Goal: Task Accomplishment & Management: Use online tool/utility

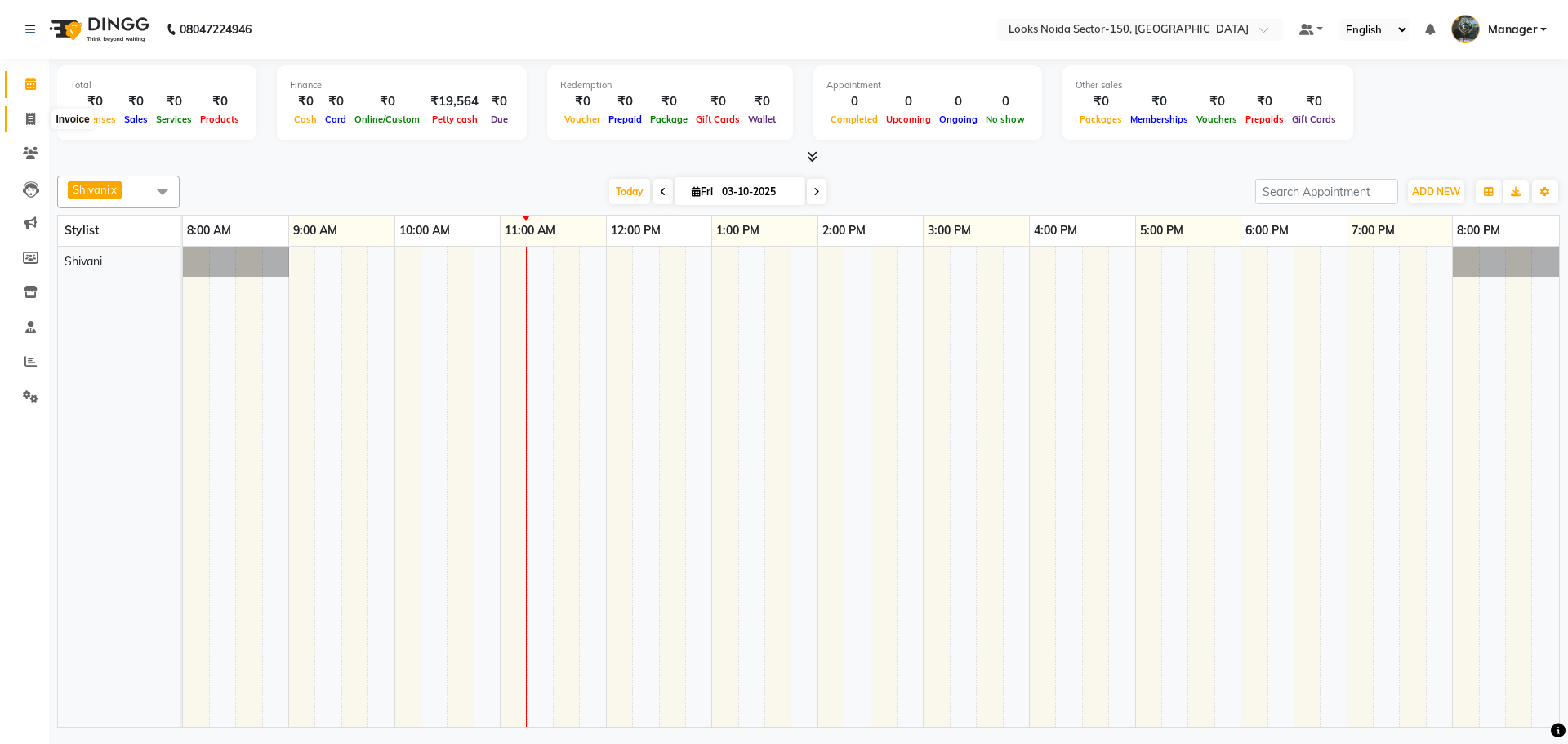
click at [39, 117] on span at bounding box center [30, 119] width 29 height 19
select select "service"
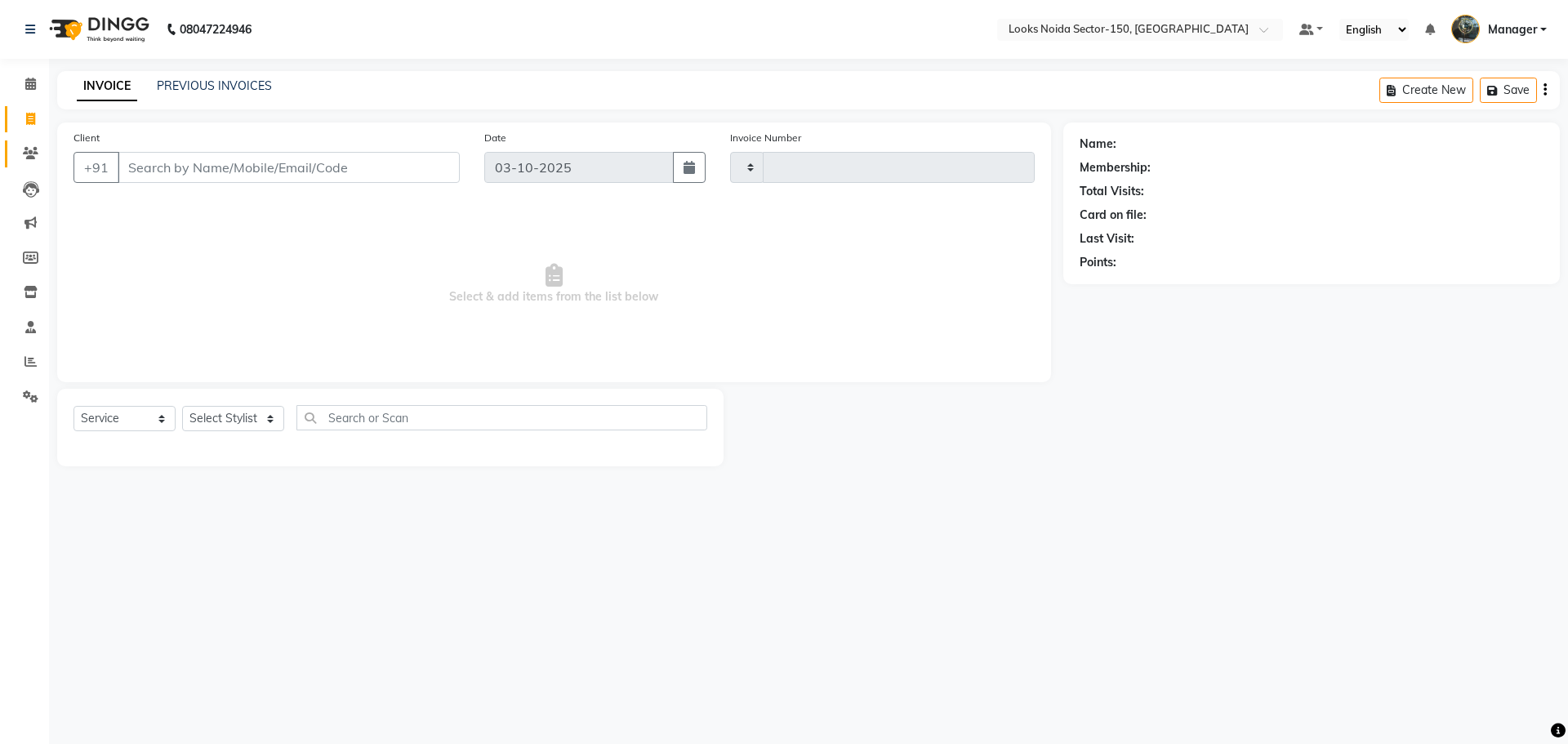
type input "1142"
select select "8587"
click at [232, 420] on select "Select Stylist" at bounding box center [233, 418] width 102 height 25
select select "85912"
click at [182, 406] on select "Select Stylist [PERSON_NAME] Ankita_Pdct Arshad Counter_Sales [PERSON_NAME] Far…" at bounding box center [233, 418] width 102 height 25
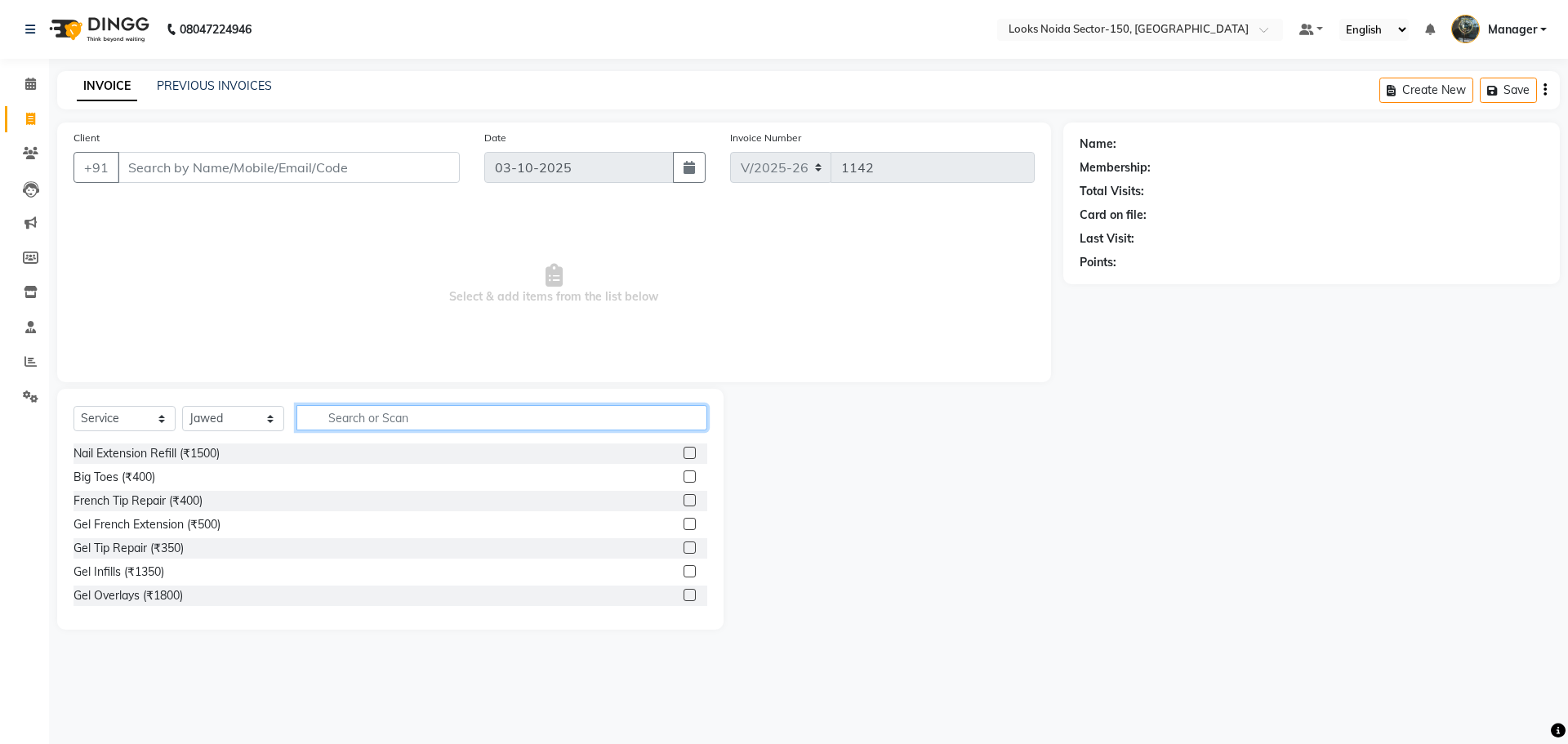
click at [383, 413] on input "text" at bounding box center [502, 417] width 411 height 25
click at [31, 354] on span at bounding box center [30, 362] width 29 height 19
click at [37, 357] on span at bounding box center [30, 362] width 29 height 19
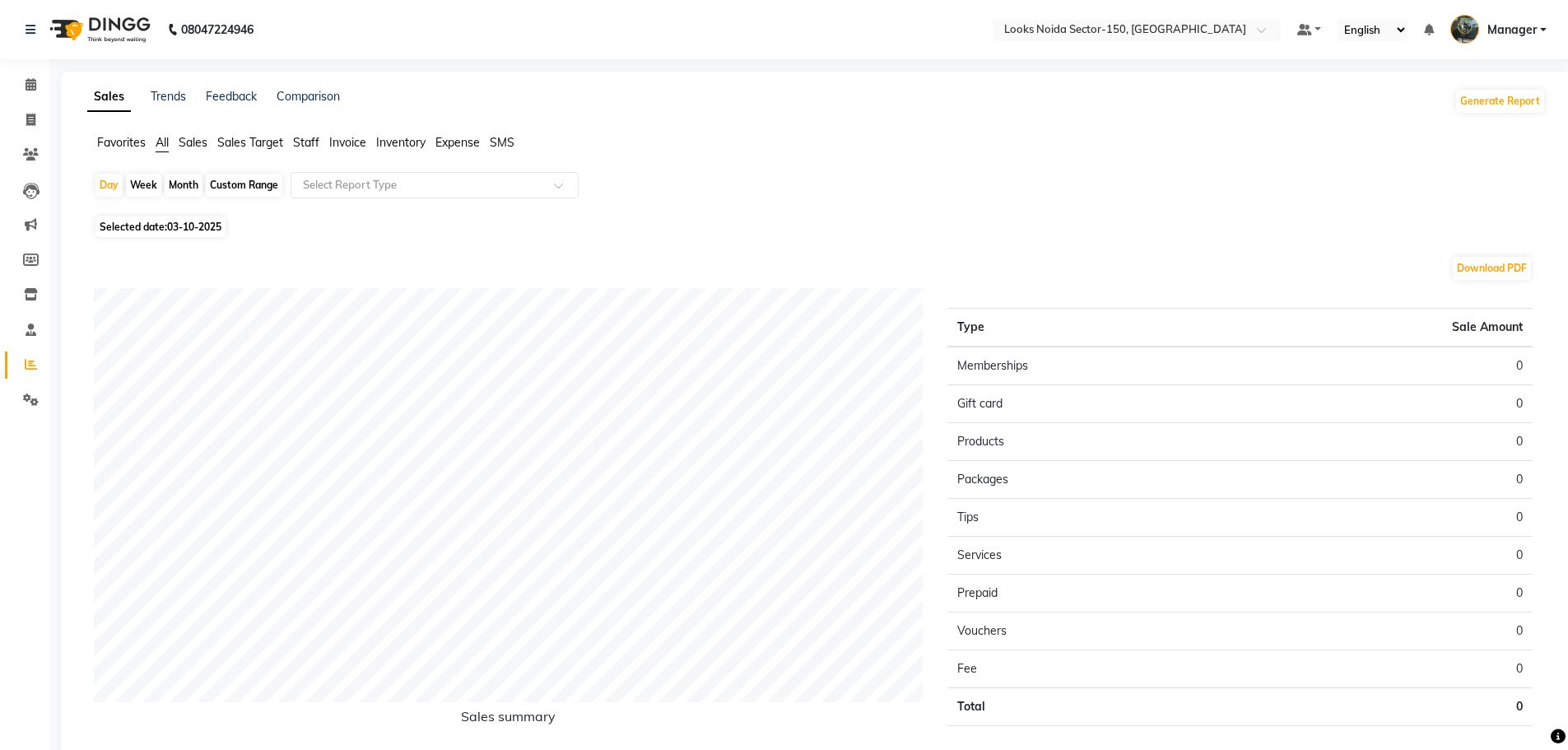
click at [319, 136] on ul "Favorites All Sales Sales Target Staff Invoice Inventory Expense SMS" at bounding box center [817, 144] width 1459 height 18
click at [317, 139] on span "Staff" at bounding box center [306, 143] width 26 height 15
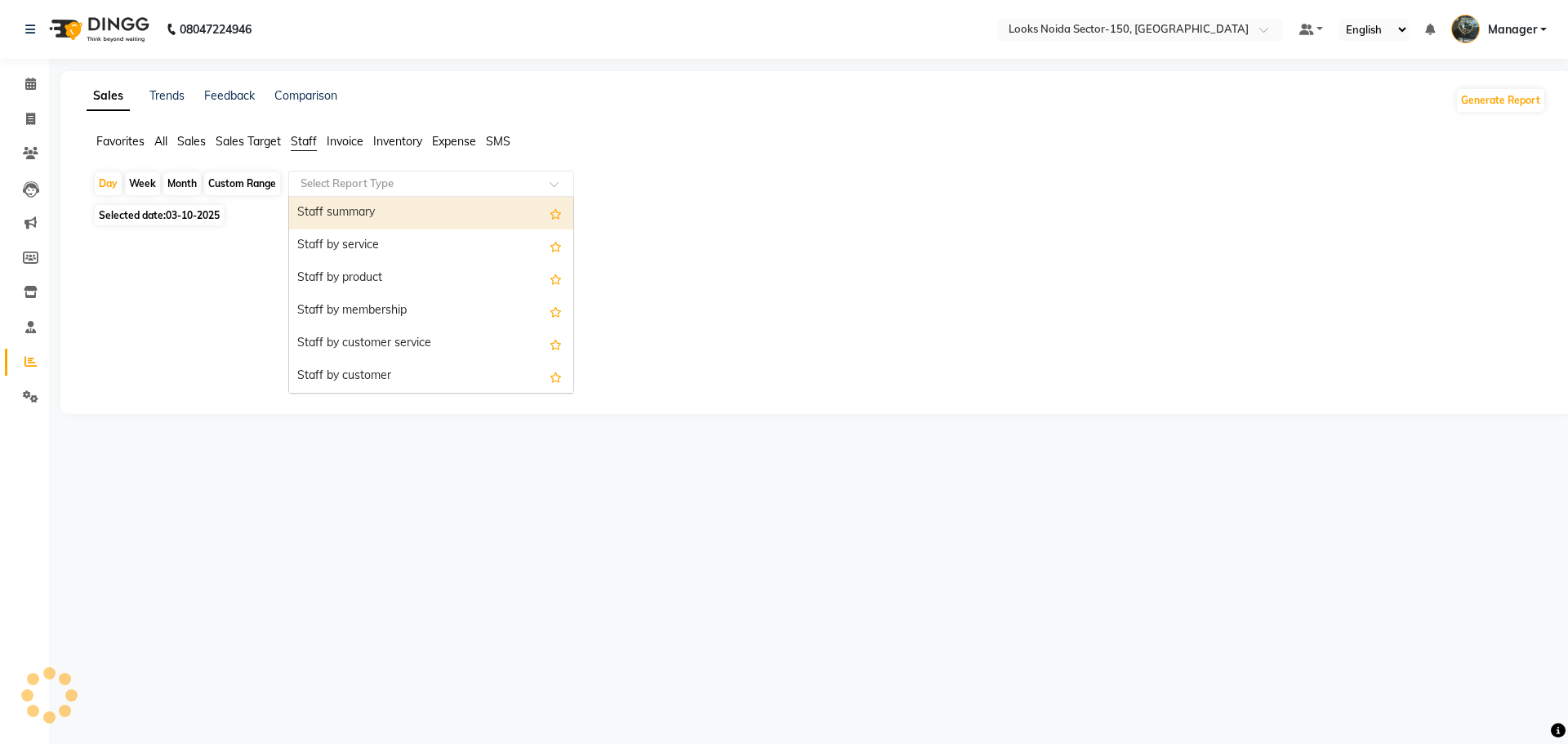
click at [348, 183] on input "text" at bounding box center [414, 184] width 235 height 16
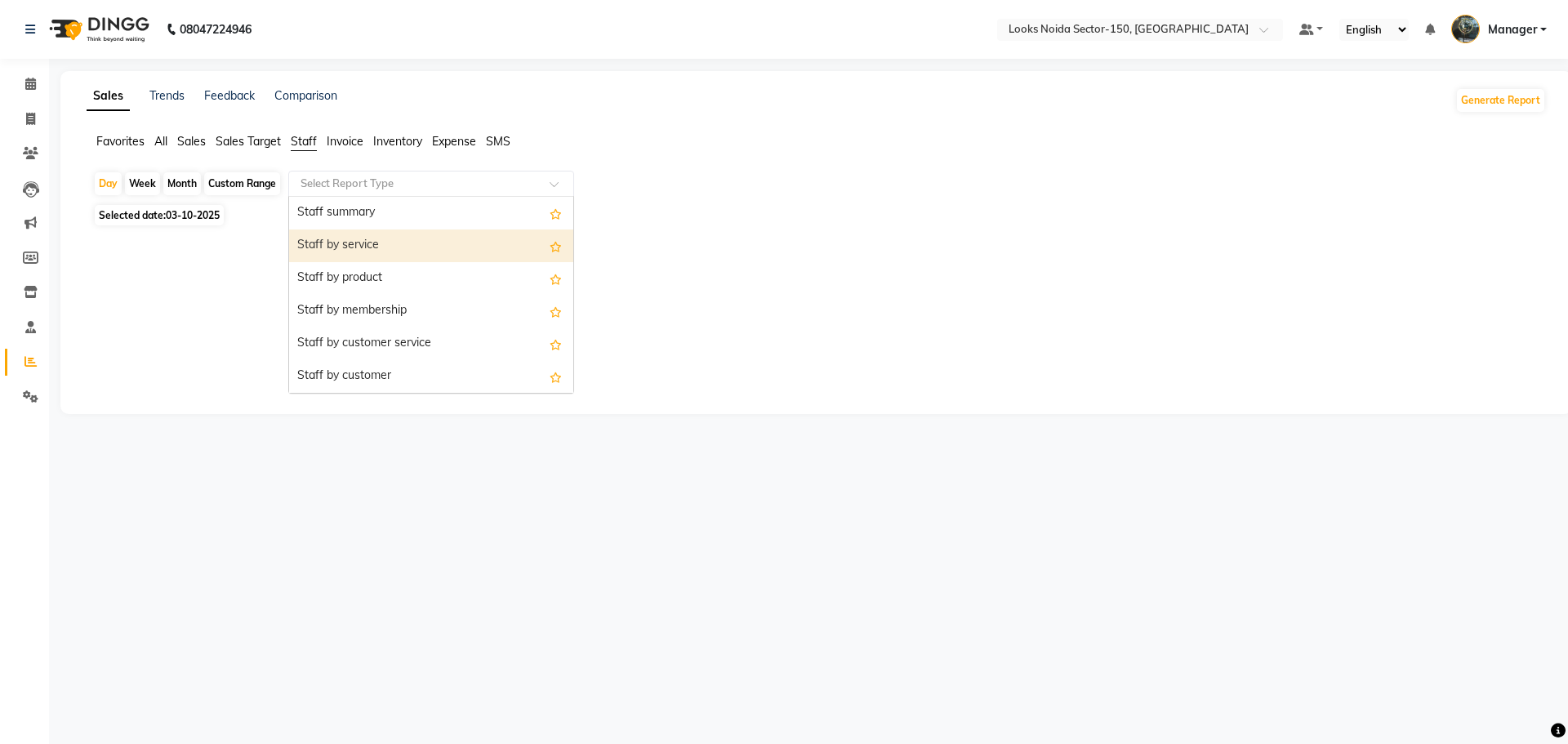
click at [349, 239] on div "Staff by service" at bounding box center [430, 246] width 284 height 33
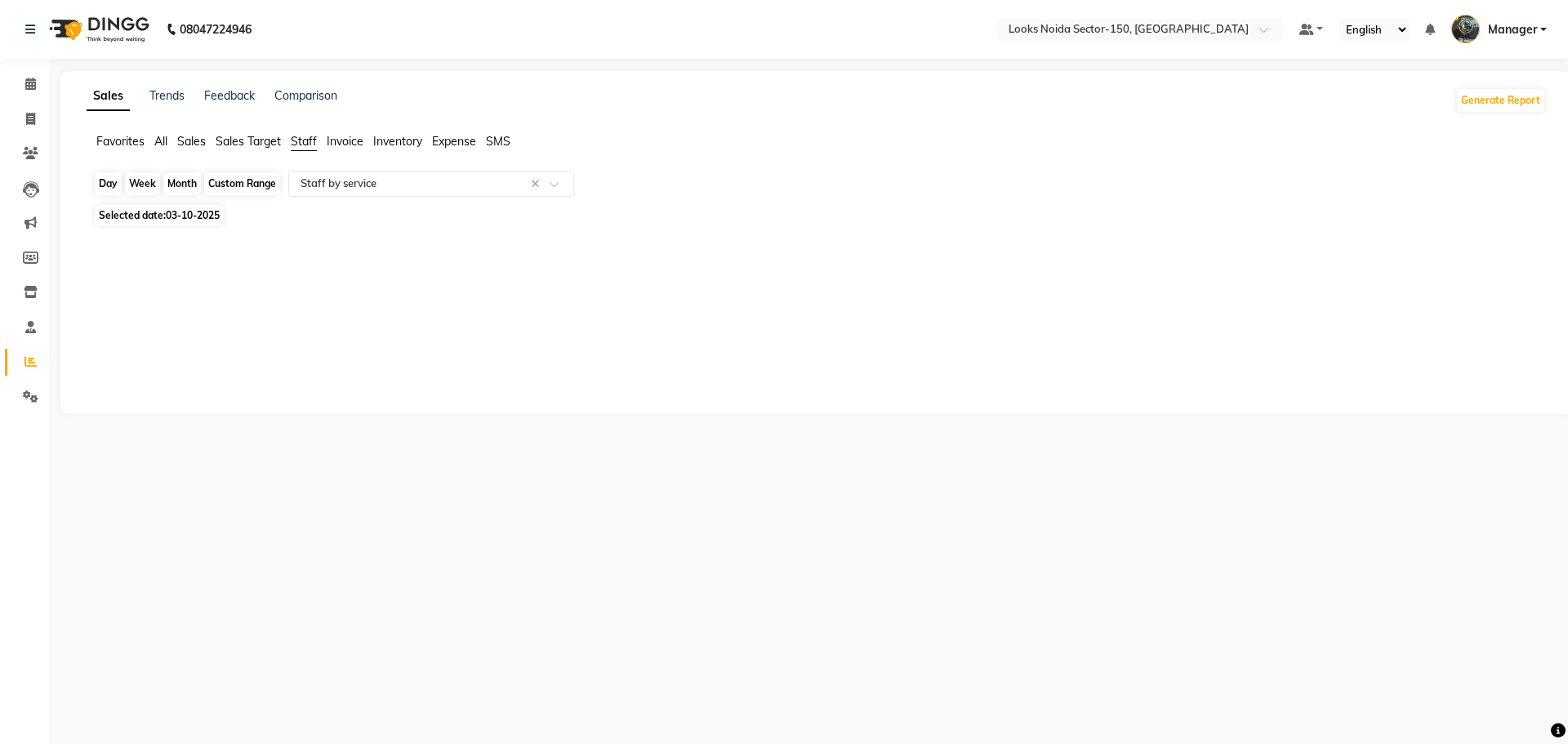
click at [113, 181] on div "Day" at bounding box center [108, 184] width 27 height 23
select select "10"
select select "2025"
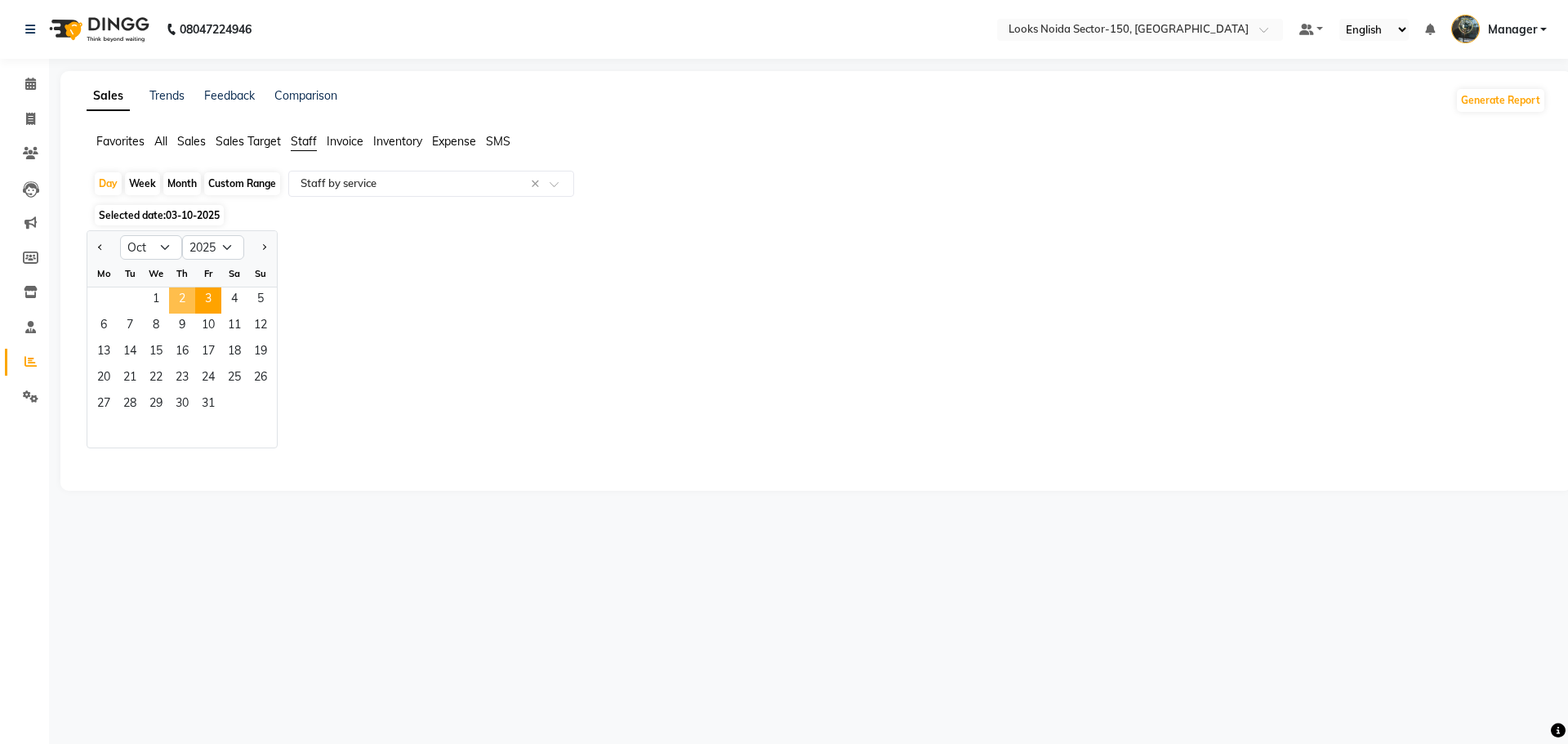
click at [182, 296] on span "2" at bounding box center [182, 300] width 26 height 26
select select "full_report"
select select "csv"
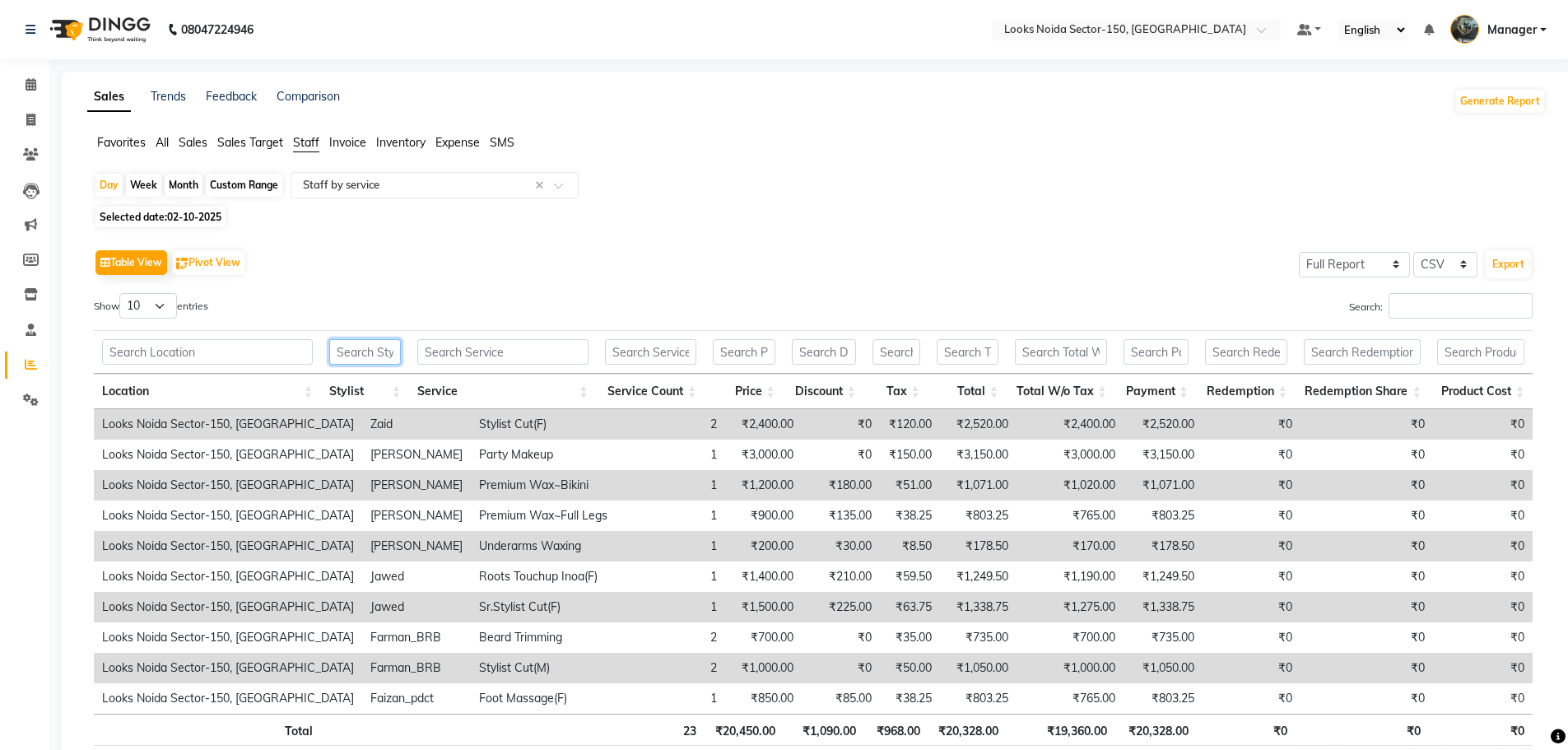
click at [365, 347] on input "text" at bounding box center [365, 351] width 72 height 26
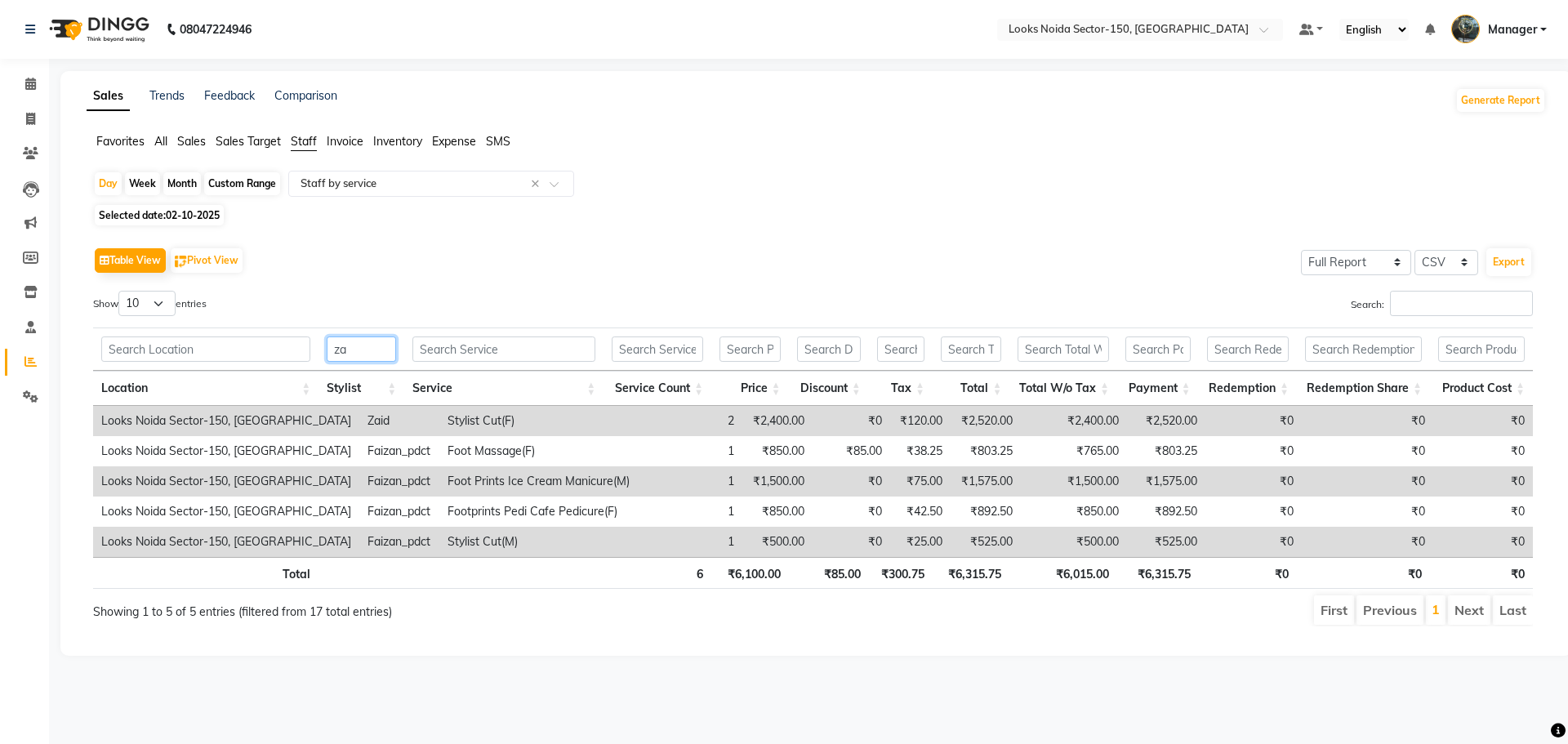
type input "z"
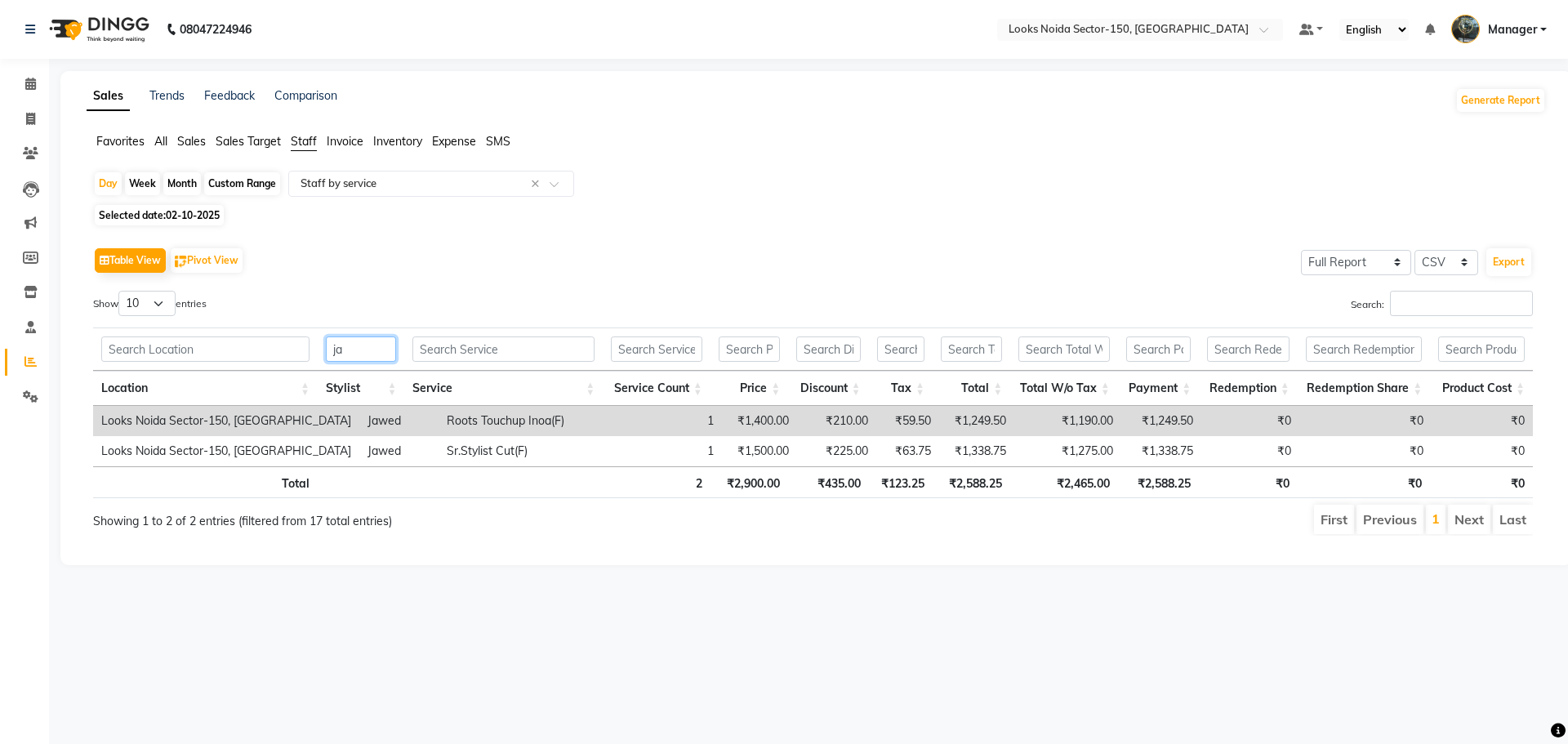
type input "j"
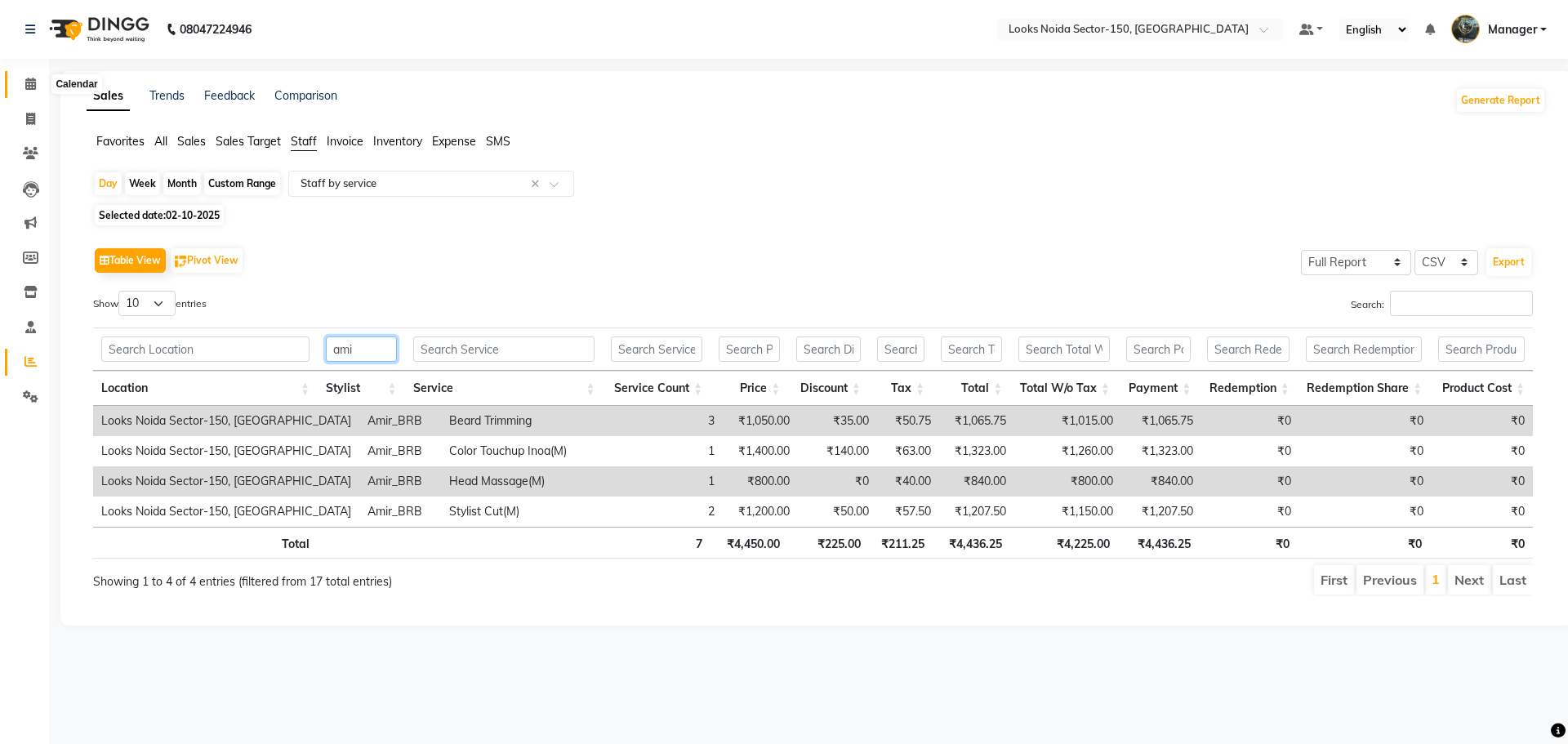
type input "ami"
drag, startPoint x: 36, startPoint y: 85, endPoint x: 29, endPoint y: 55, distance: 30.8
click at [34, 85] on icon at bounding box center [30, 83] width 11 height 12
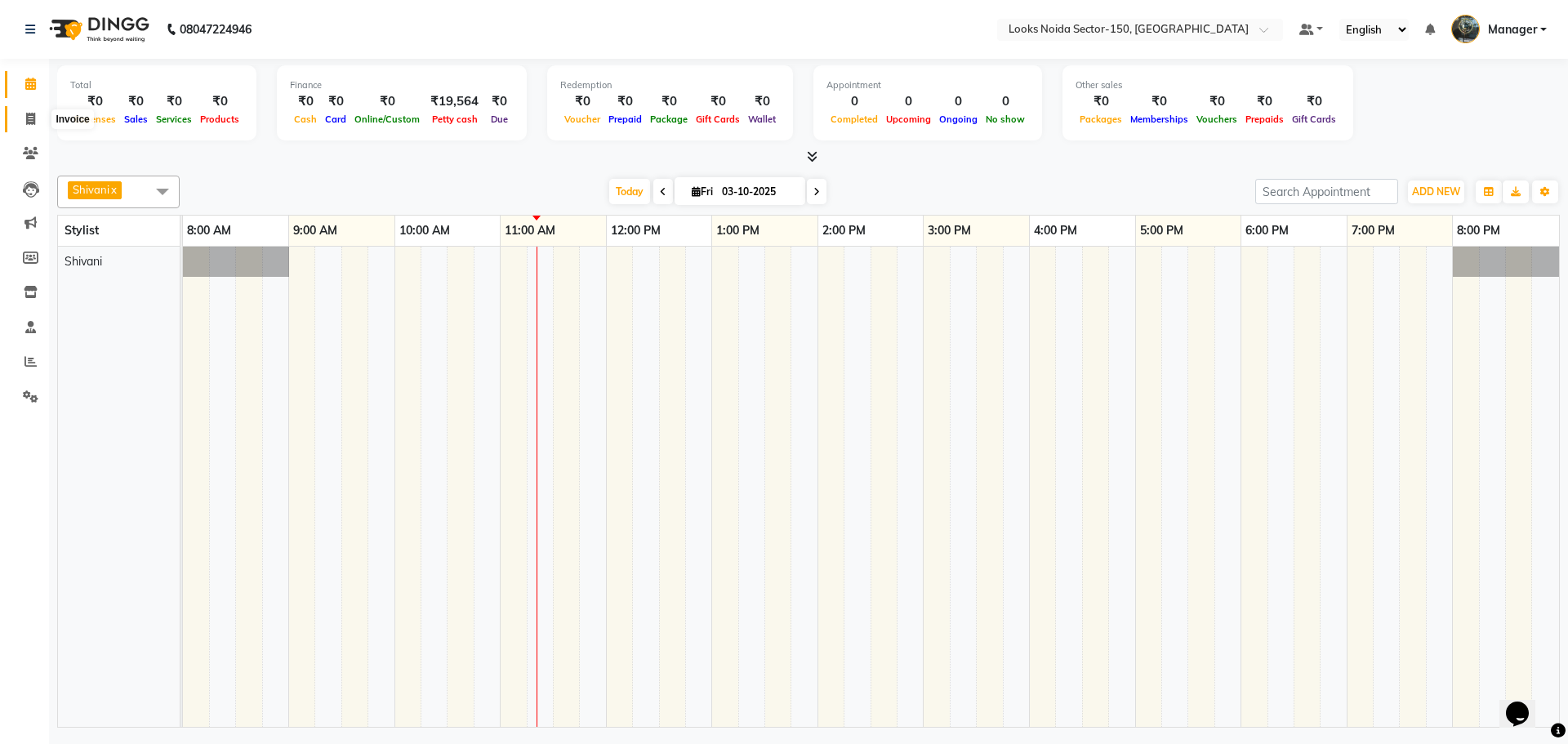
click at [33, 122] on icon at bounding box center [30, 119] width 9 height 12
select select "8587"
select select "service"
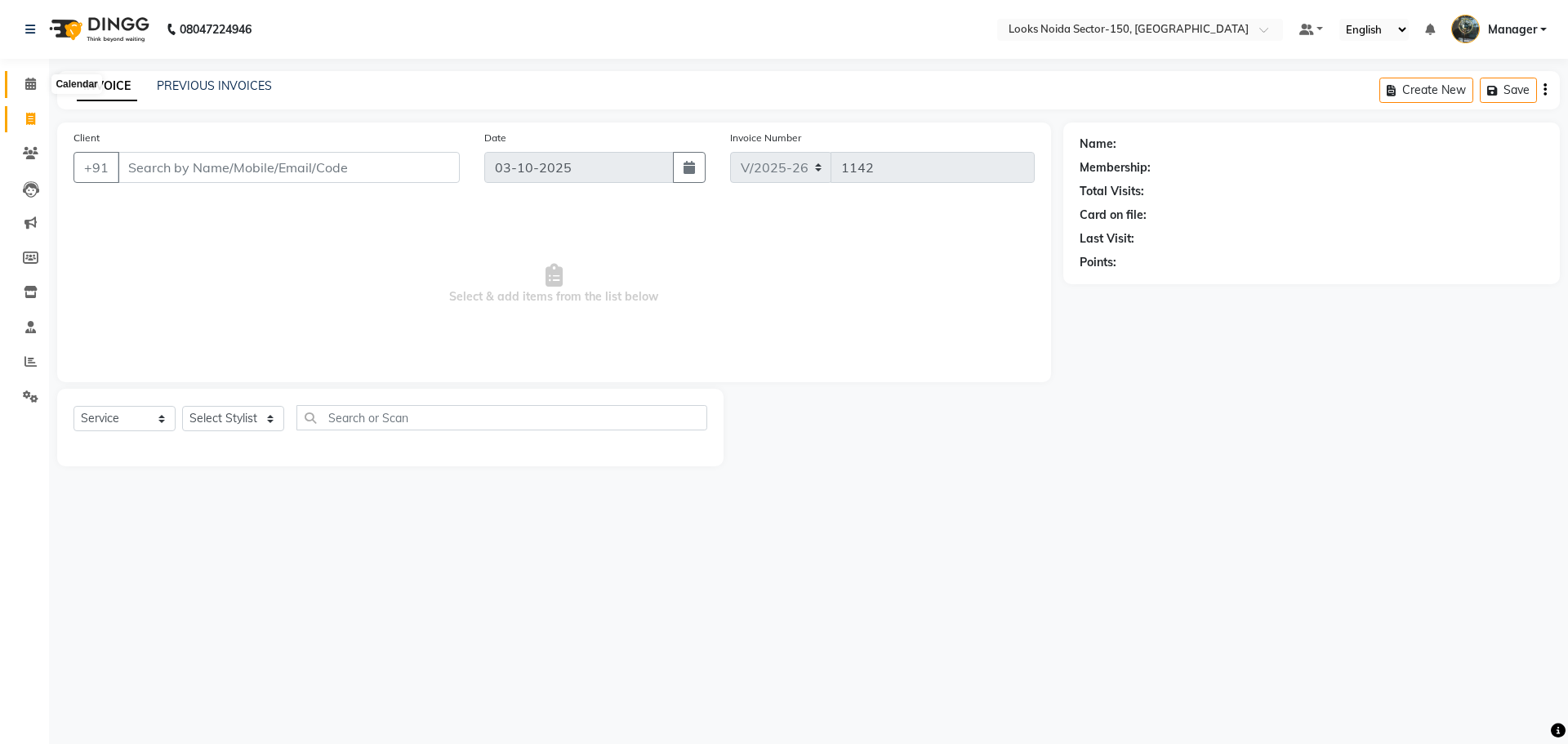
click at [34, 81] on icon at bounding box center [30, 83] width 11 height 12
